Goal: Register for event/course

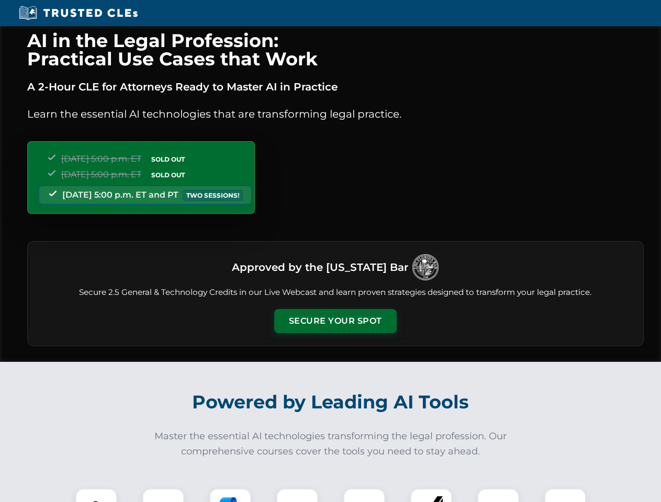
click at [335, 321] on button "Secure Your Spot" at bounding box center [335, 321] width 122 height 24
click at [96, 496] on img at bounding box center [96, 509] width 30 height 30
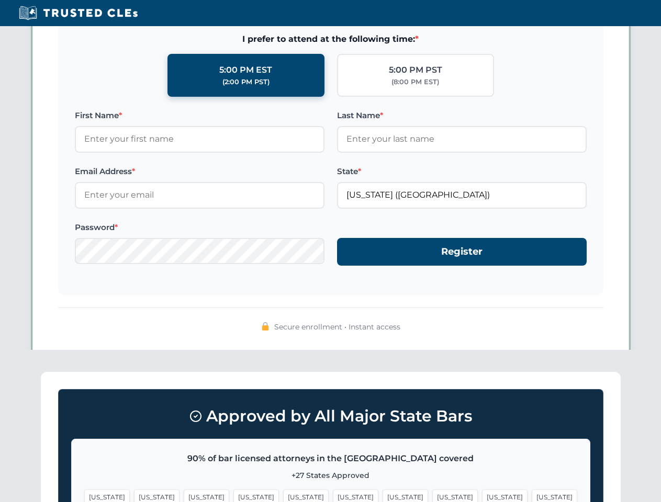
click at [382, 496] on span "[US_STATE]" at bounding box center [405, 497] width 46 height 15
click at [482, 496] on span "[US_STATE]" at bounding box center [505, 497] width 46 height 15
